Goal: Task Accomplishment & Management: Manage account settings

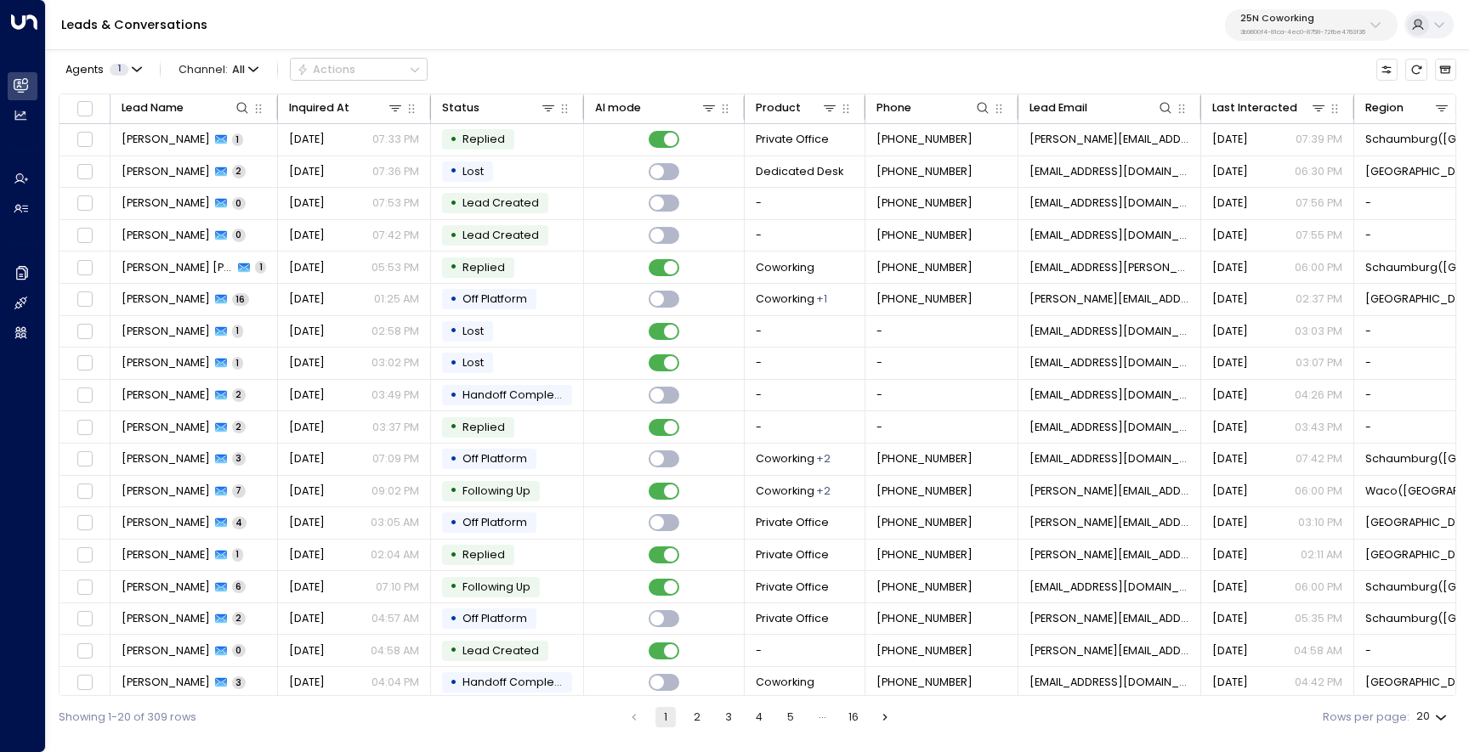
click at [1322, 36] on p "3b9800f4-81ca-4ec0-8758-72fbe4763f36" at bounding box center [1302, 32] width 125 height 7
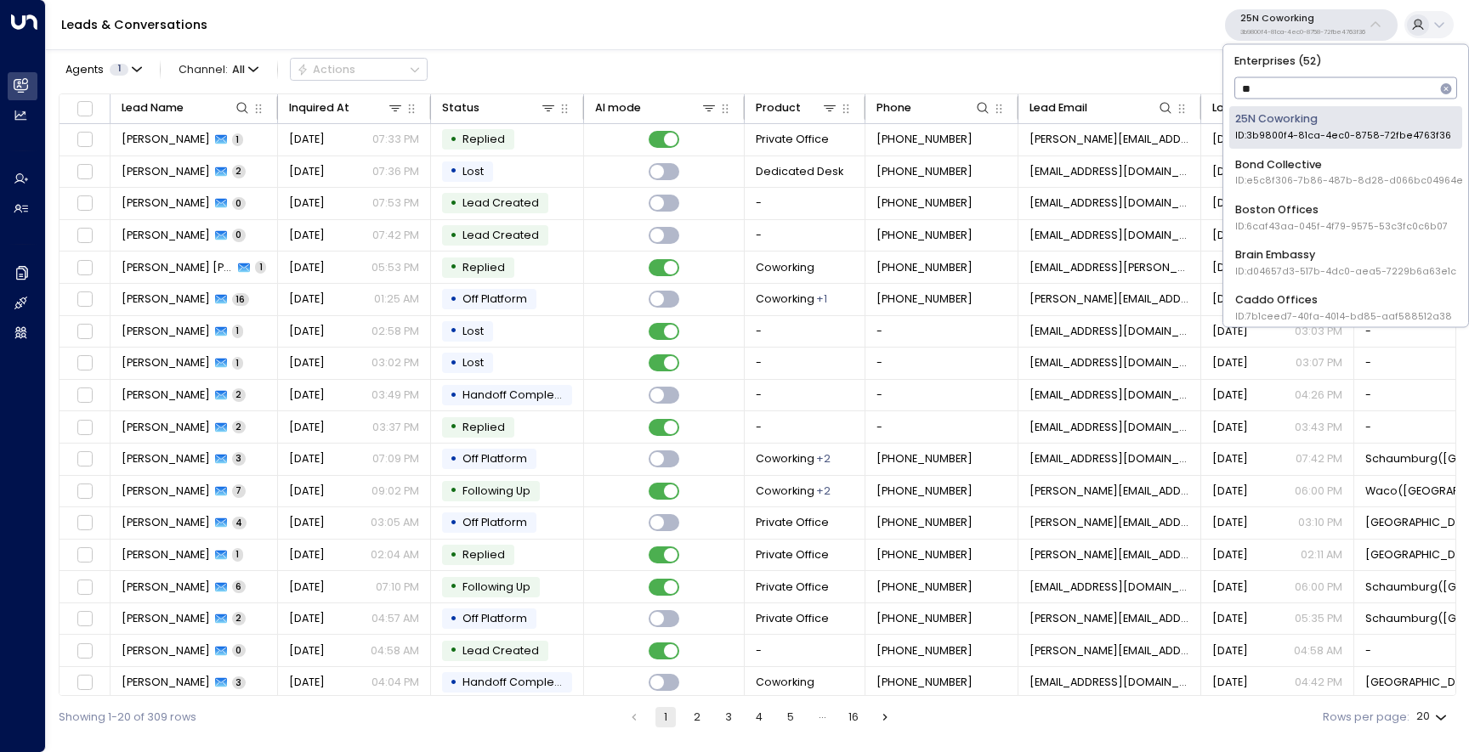
type input "***"
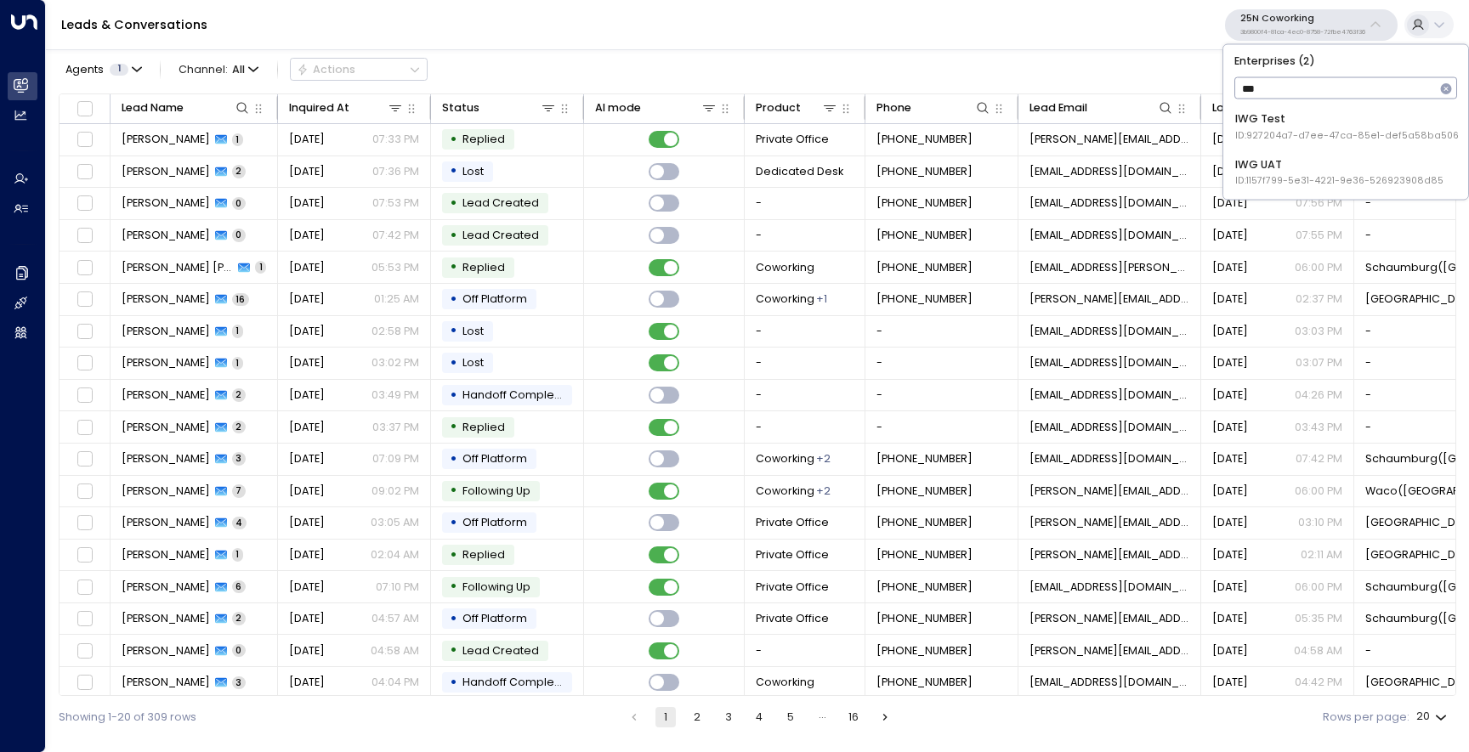
click at [1319, 123] on div "IWG Test ID: 927204a7-d7ee-47ca-85e1-def5a58ba506" at bounding box center [1347, 126] width 224 height 31
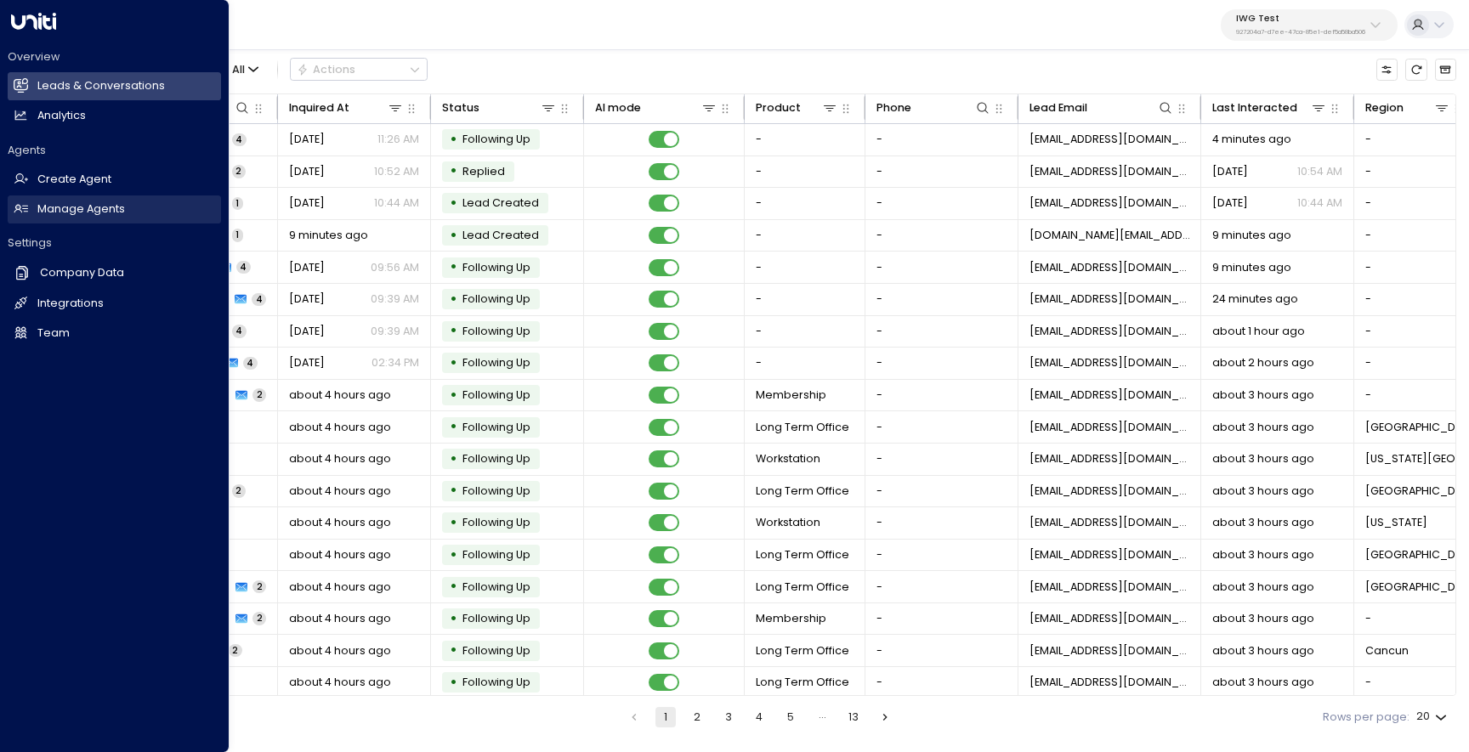
click at [86, 217] on h2 "Manage Agents" at bounding box center [81, 210] width 88 height 16
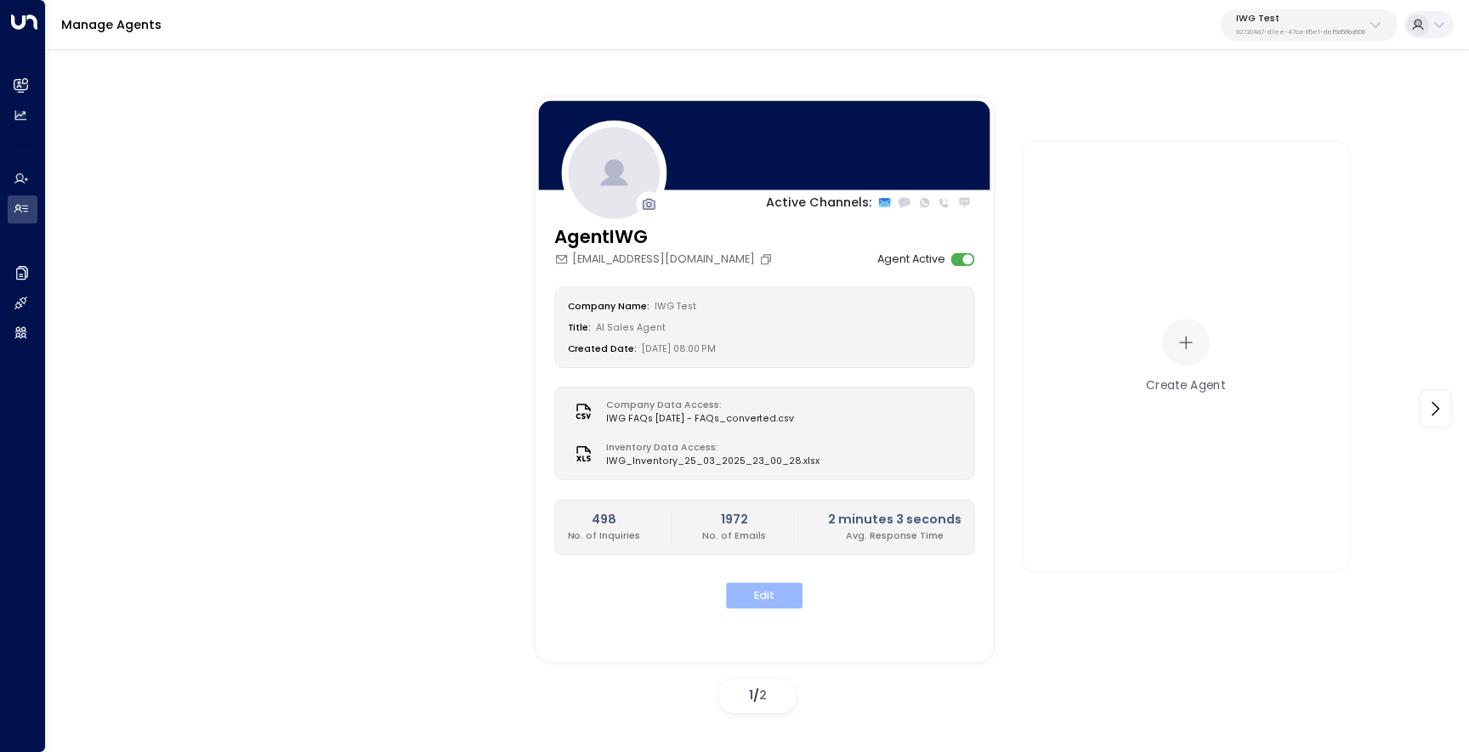
click at [765, 592] on button "Edit" at bounding box center [764, 596] width 77 height 26
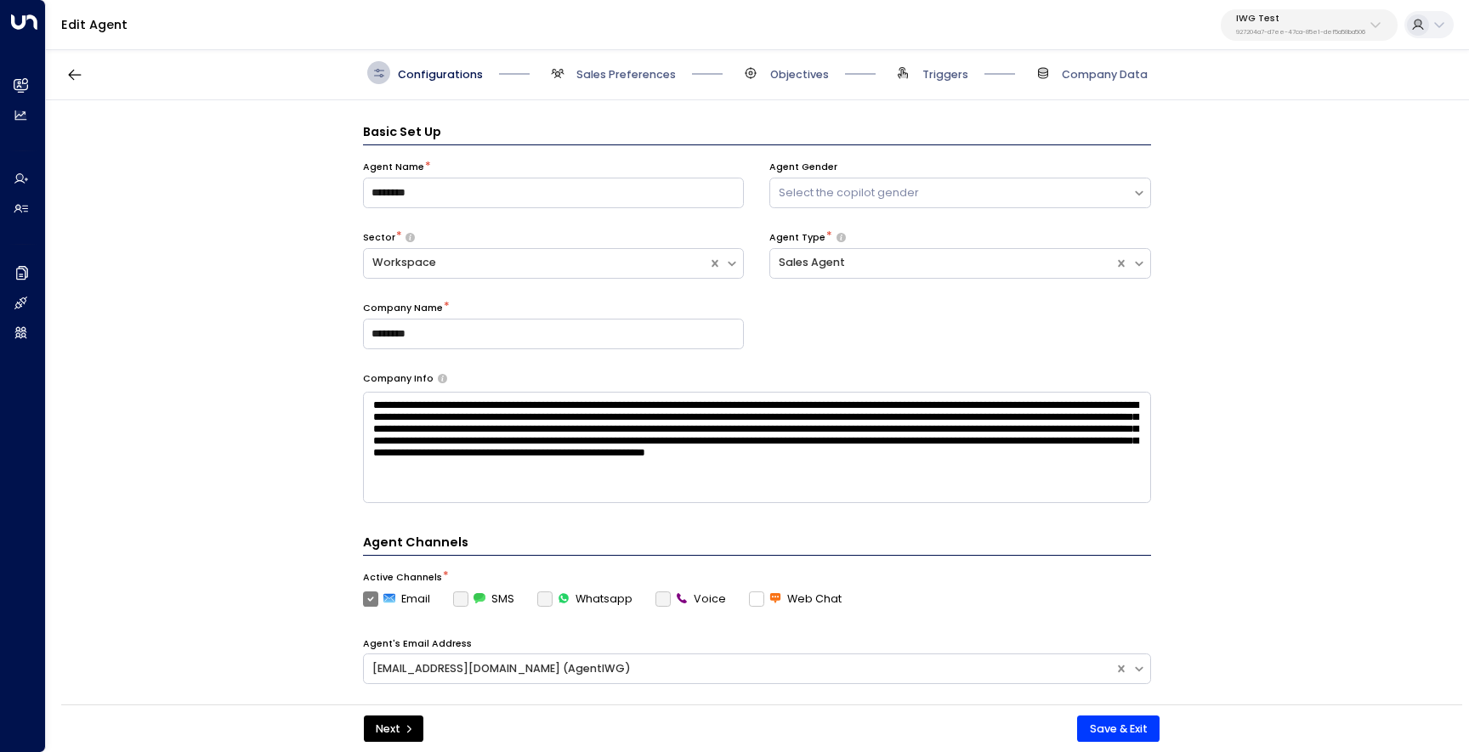
scroll to position [23, 0]
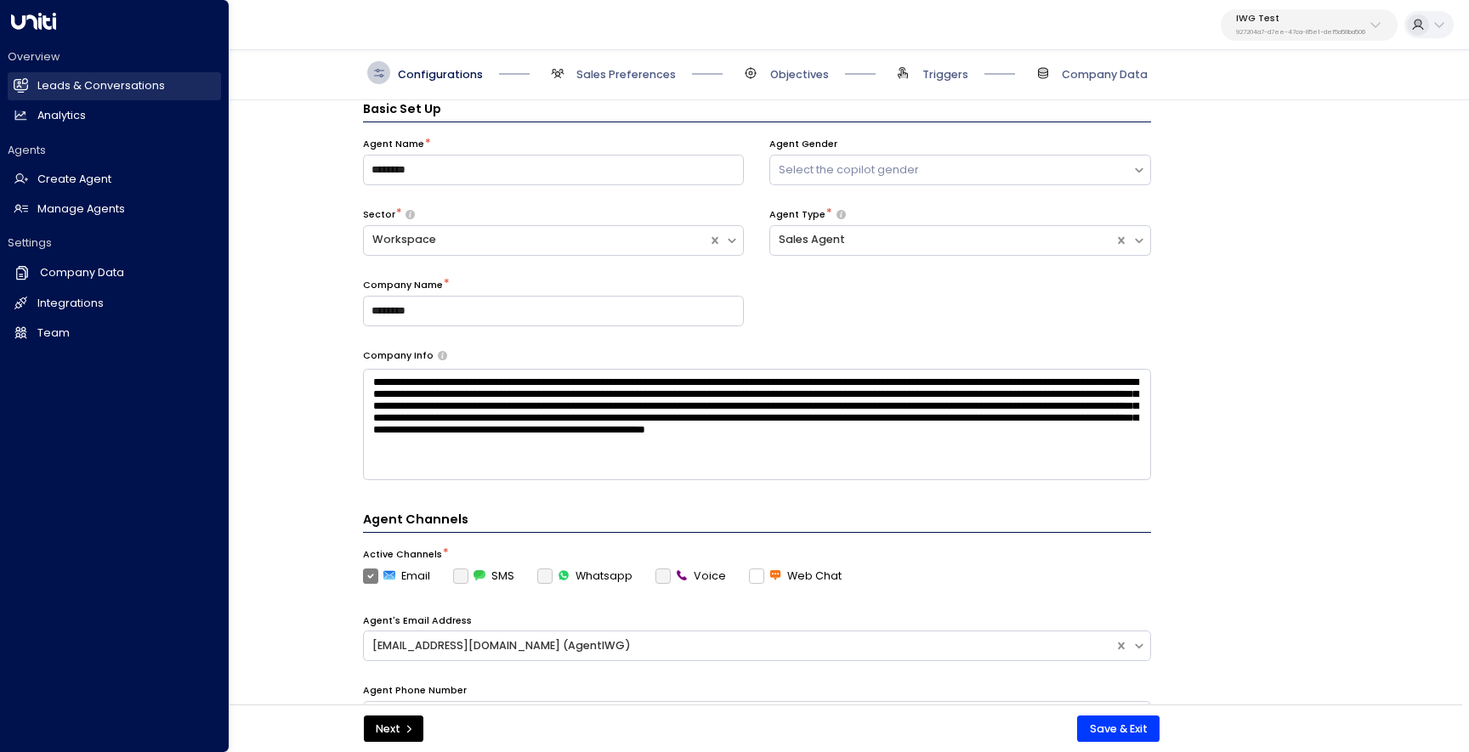
click at [32, 80] on link "Leads & Conversations Leads & Conversations" at bounding box center [114, 86] width 213 height 28
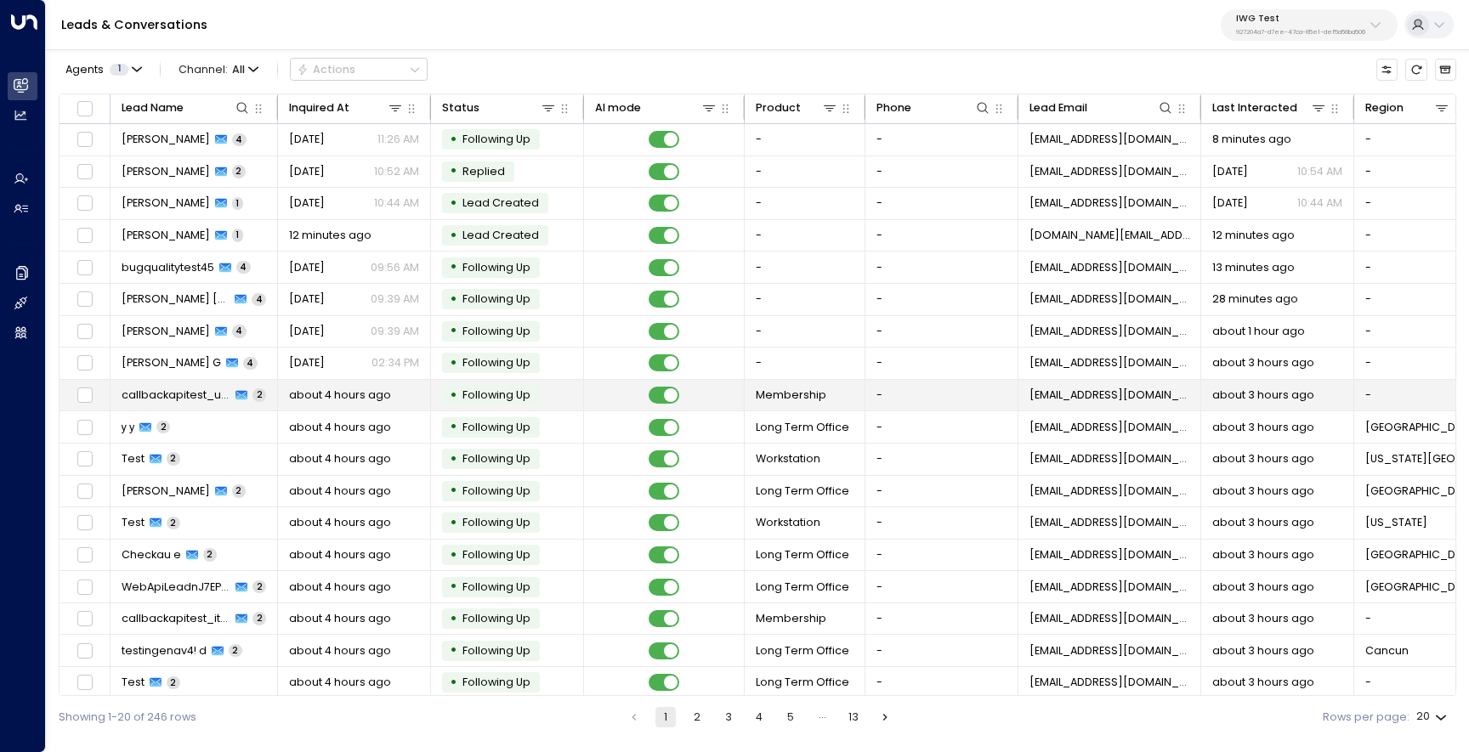
scroll to position [71, 0]
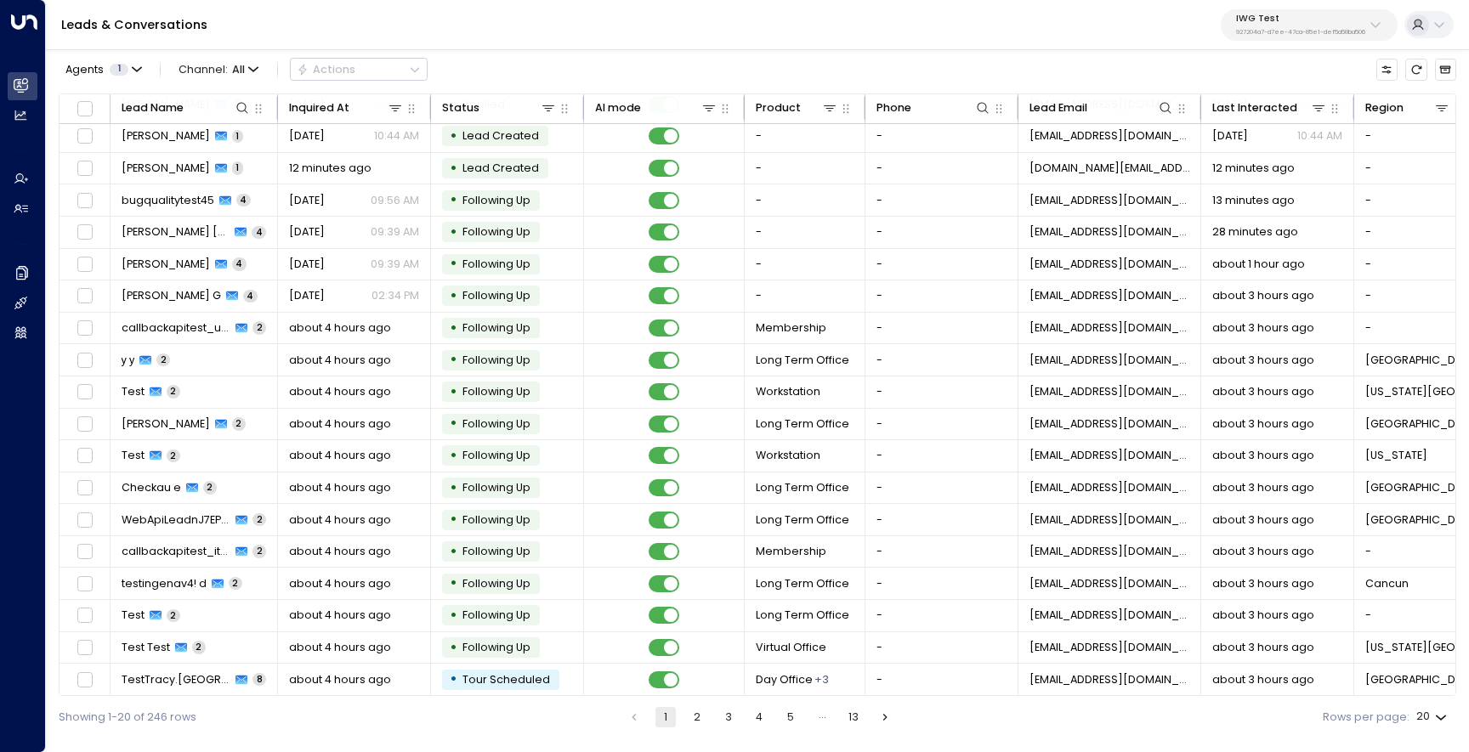
click at [704, 715] on button "2" at bounding box center [697, 717] width 20 height 20
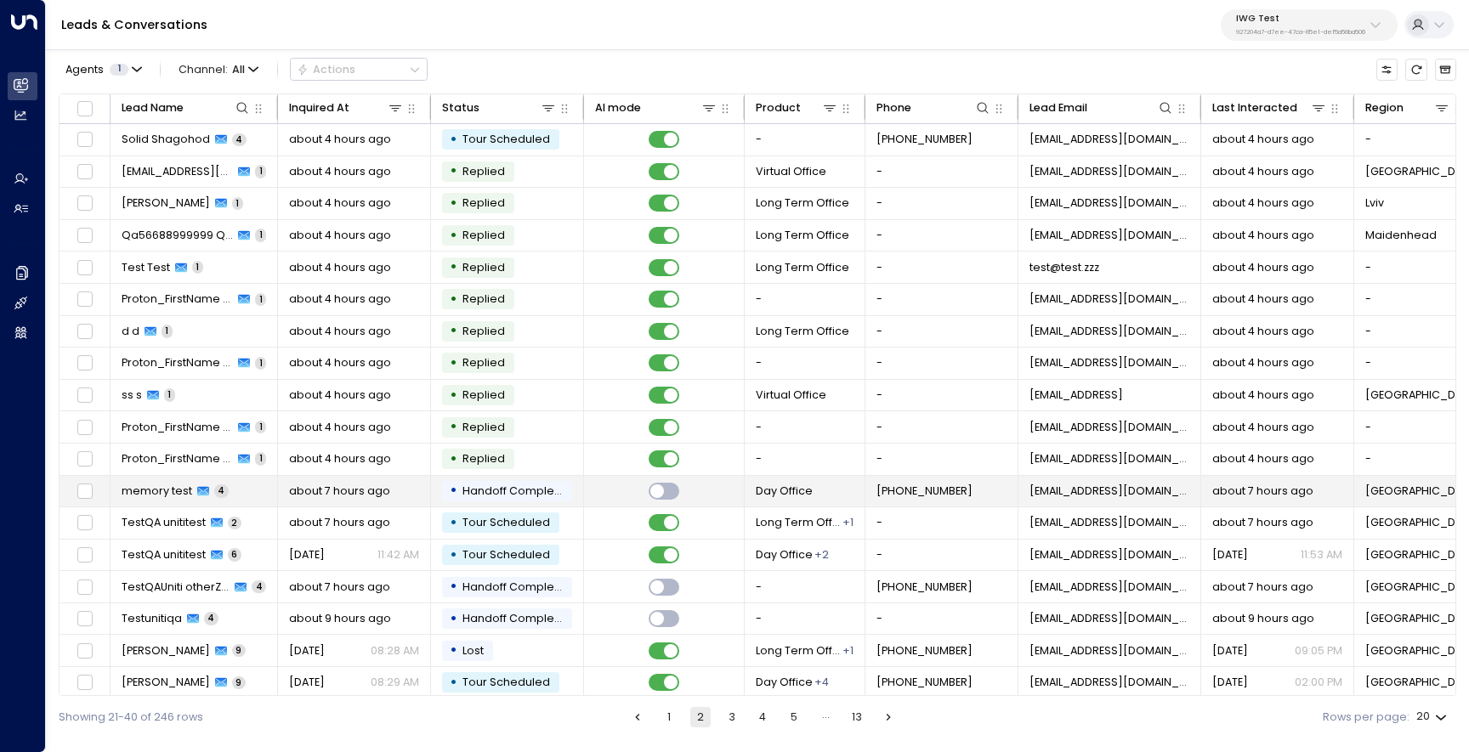
click at [173, 502] on td "memory test 4" at bounding box center [194, 491] width 167 height 31
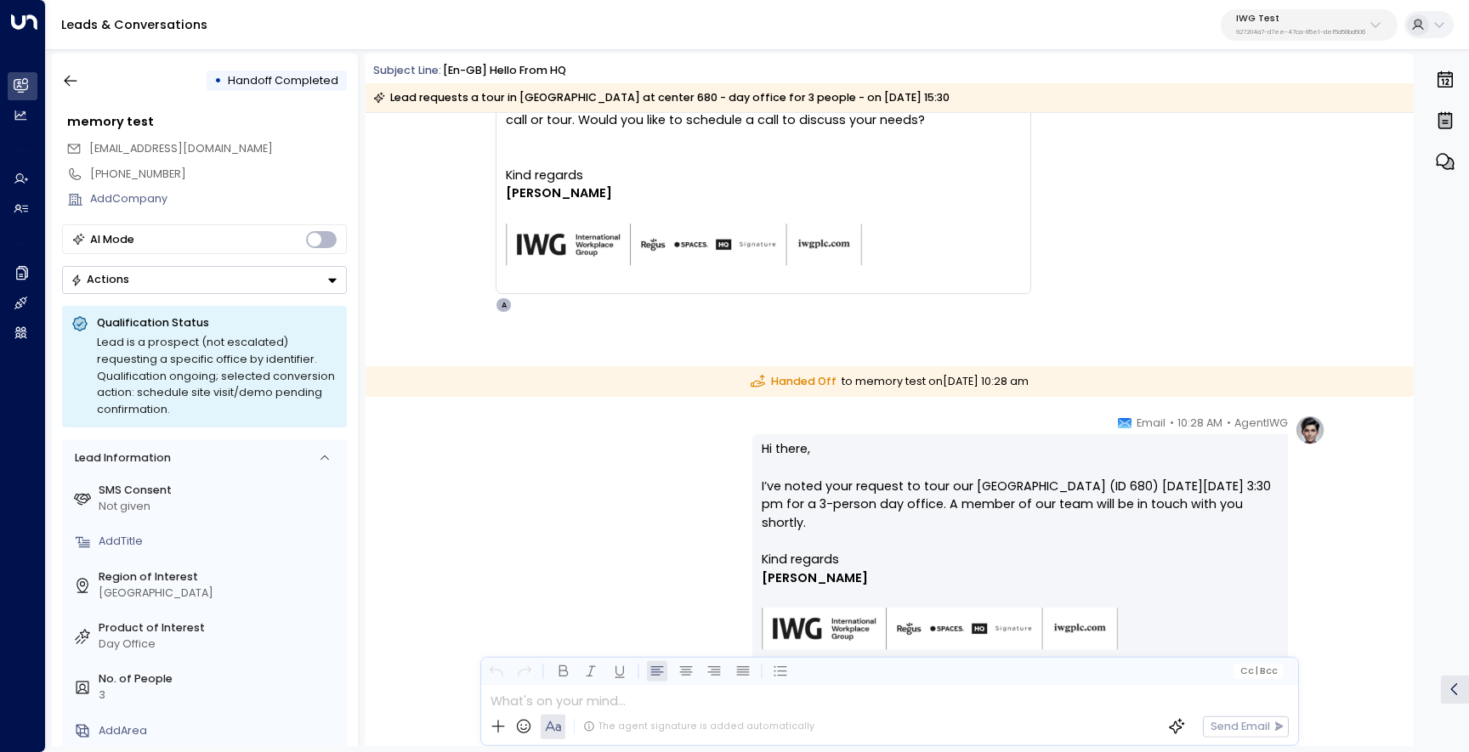
scroll to position [2260, 0]
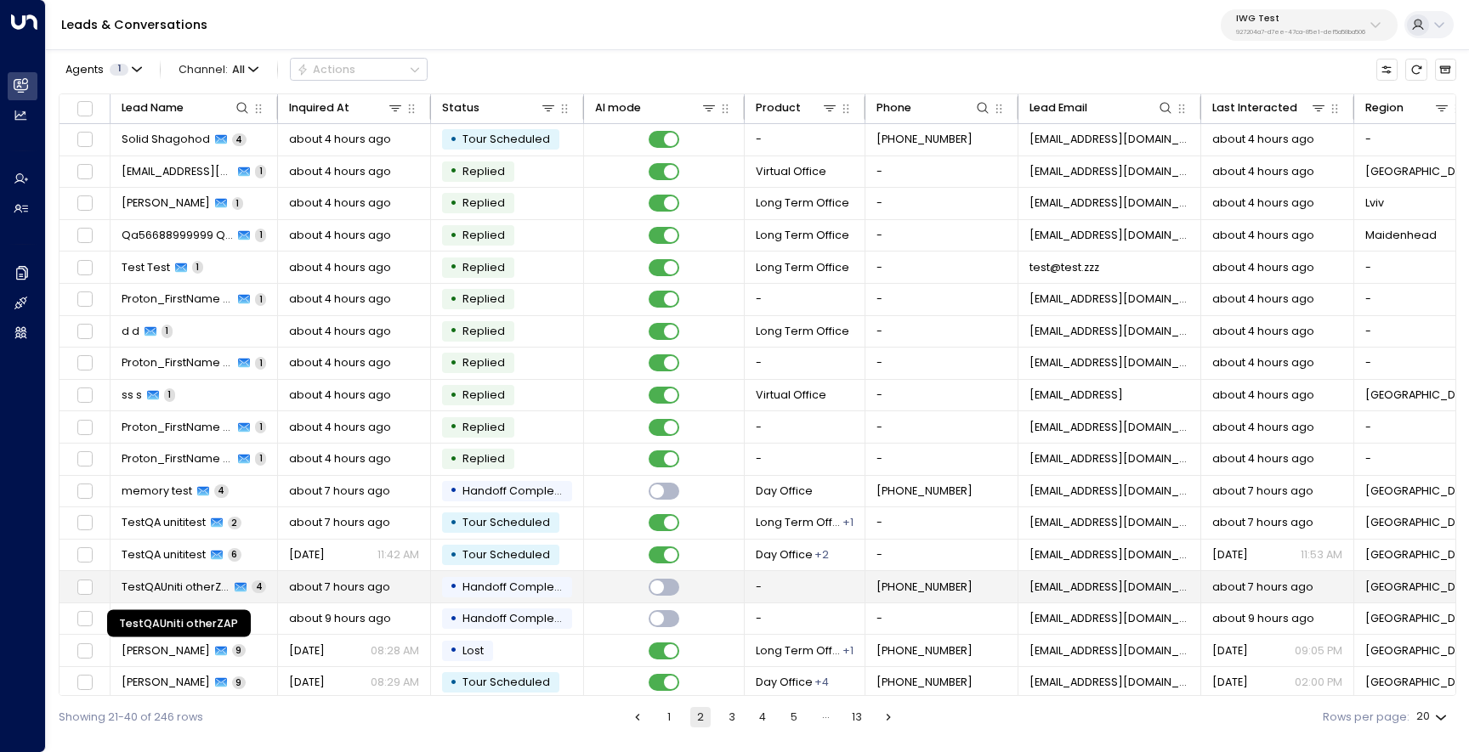
click at [163, 592] on span "TestQAUniti otherZAP" at bounding box center [176, 587] width 109 height 15
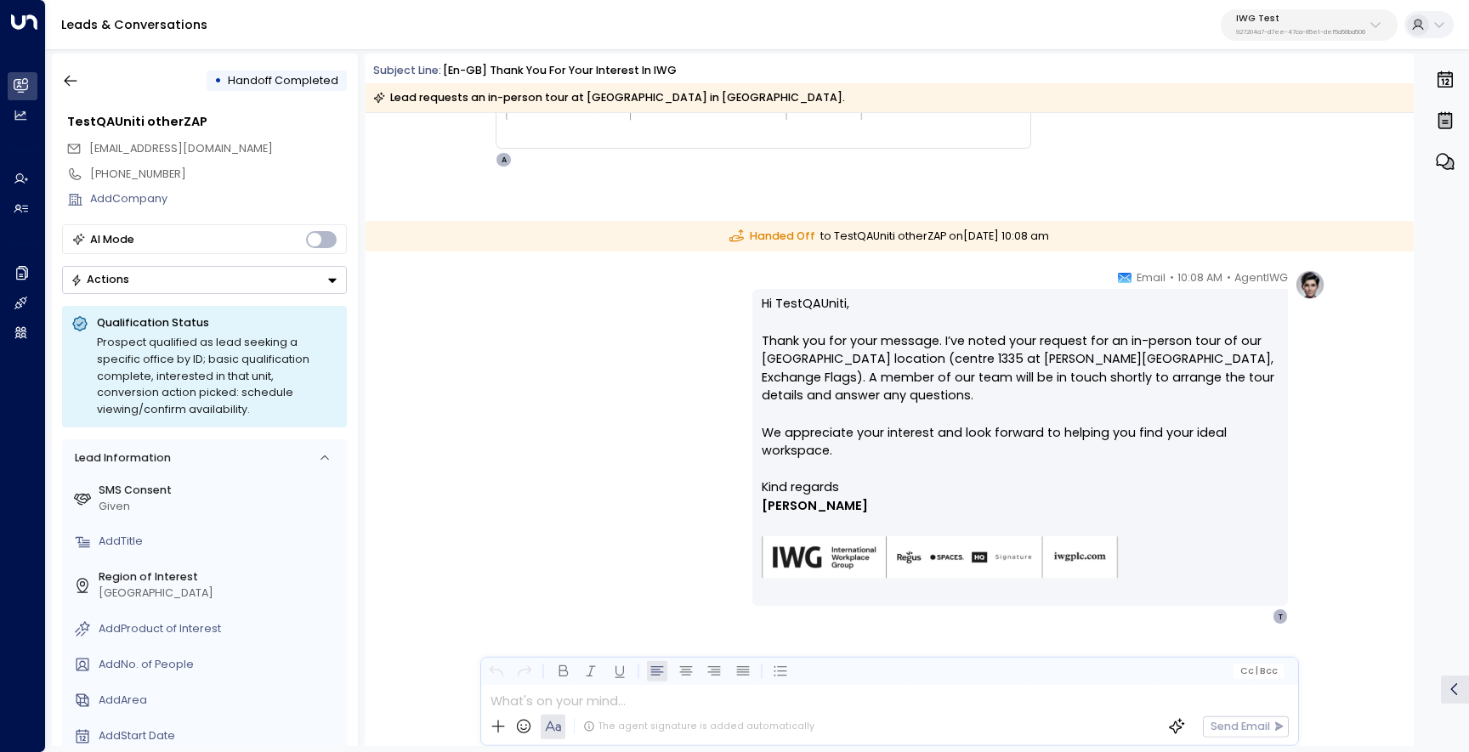
scroll to position [2086, 0]
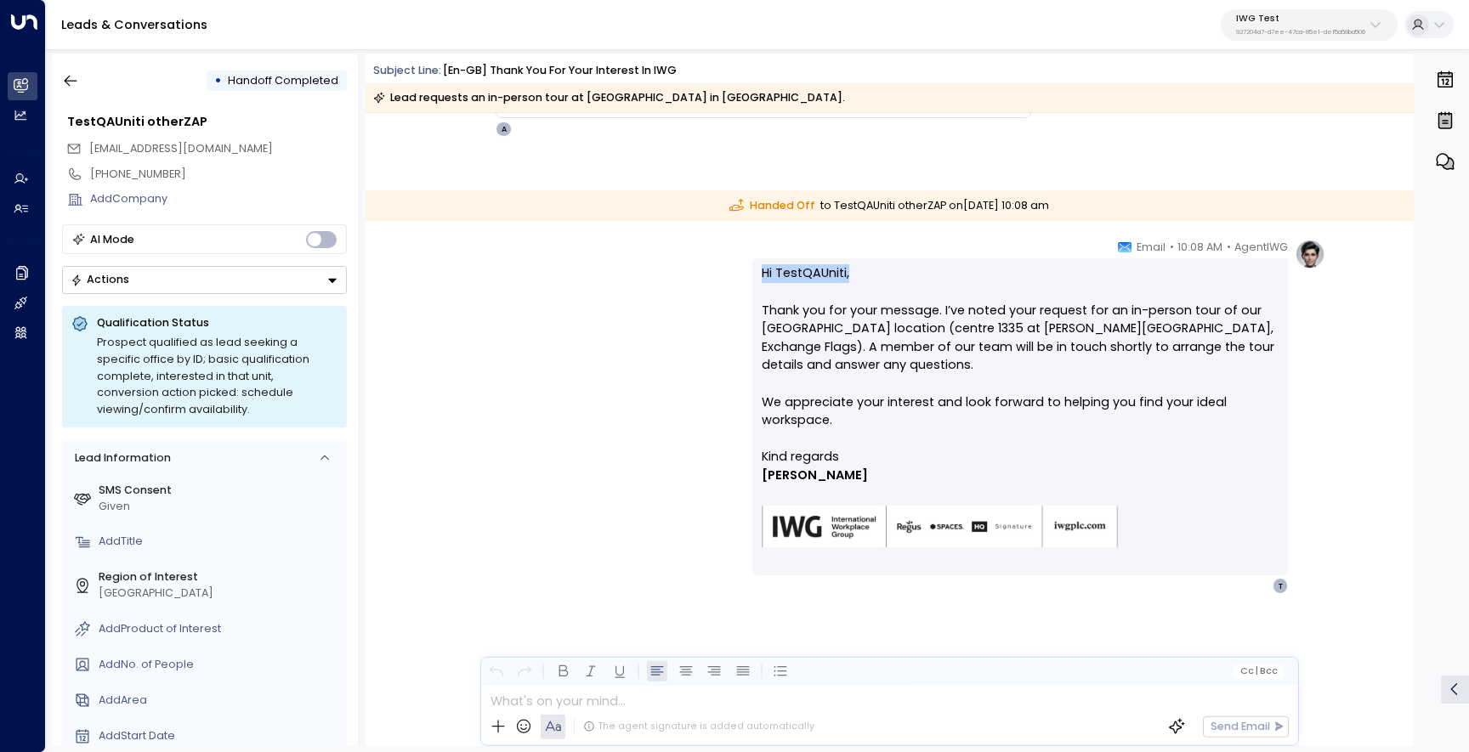
drag, startPoint x: 850, startPoint y: 270, endPoint x: 728, endPoint y: 270, distance: 122.4
click at [728, 270] on div "AgentIWG • 10:08 AM • Email Hi TestQAUniti, Thank you for your message. I’ve no…" at bounding box center [889, 416] width 872 height 355
copy p "Hi TestQAUniti,"
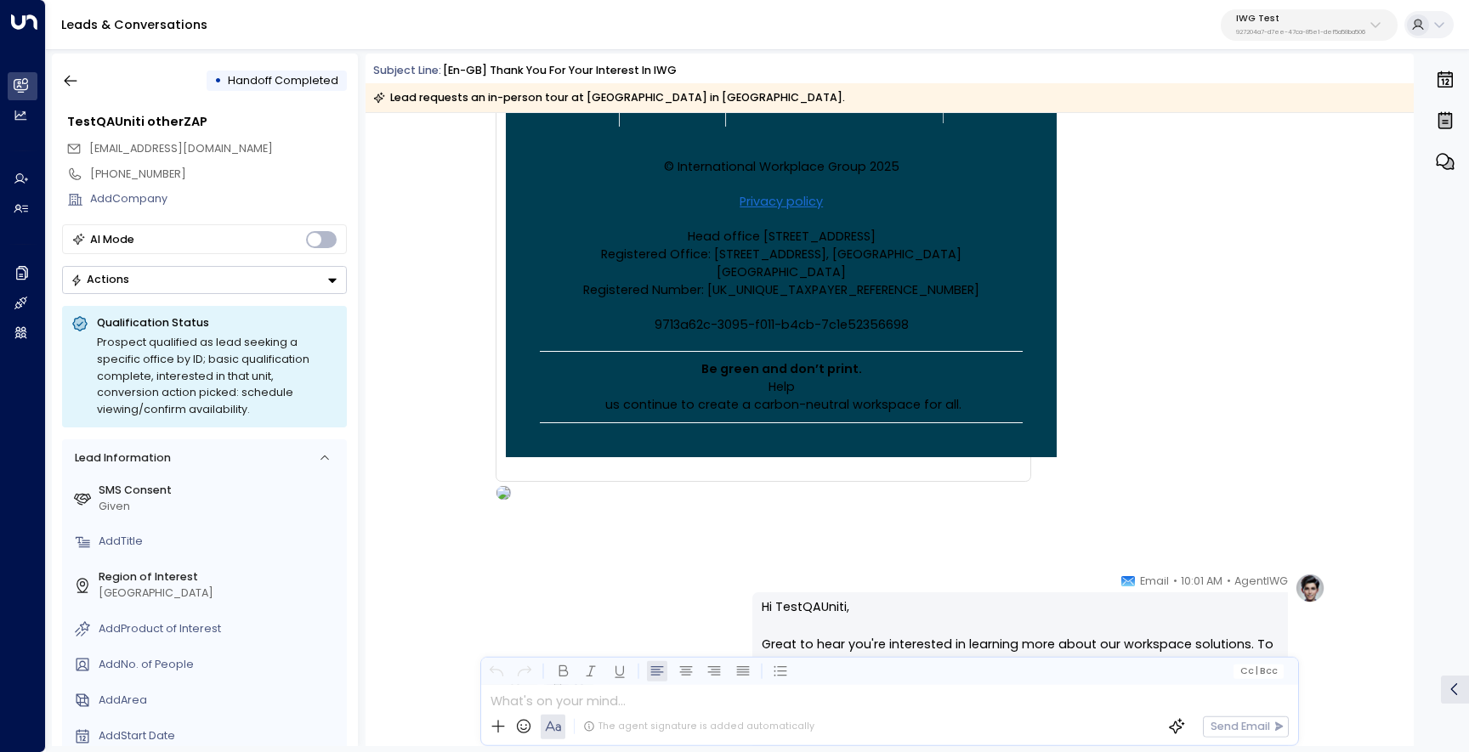
scroll to position [607, 0]
